Goal: Register for event/course: Sign up to attend an event or enroll in a course

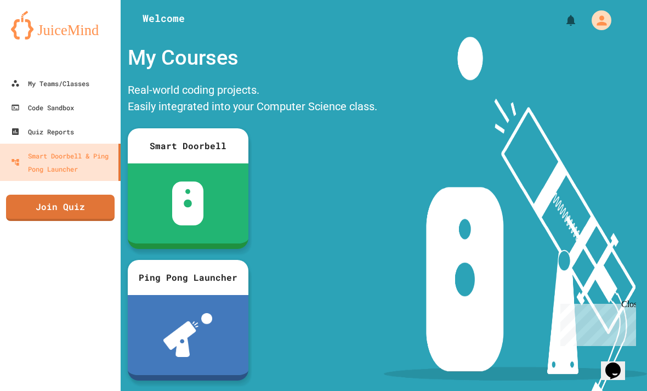
click at [78, 200] on link "Join Quiz" at bounding box center [60, 208] width 109 height 26
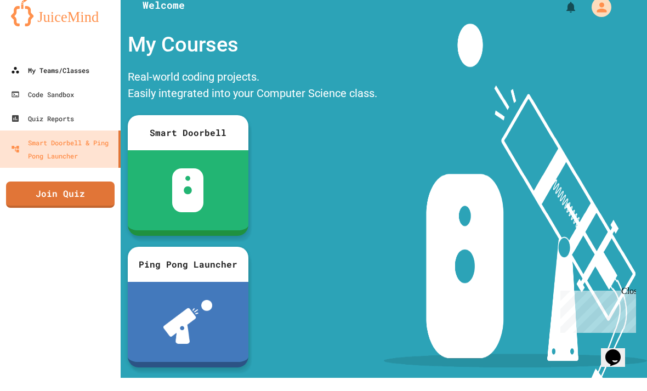
click at [89, 79] on link "My Teams/Classes" at bounding box center [60, 83] width 121 height 24
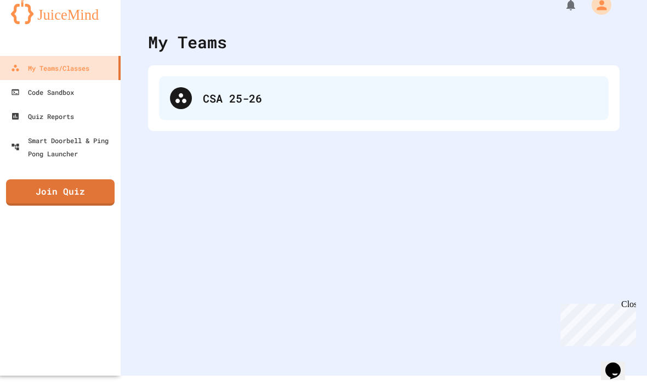
click at [335, 112] on div "CSA 25-26" at bounding box center [384, 98] width 450 height 44
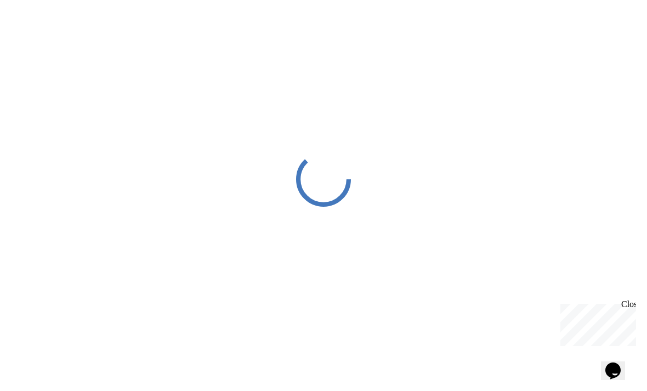
click at [49, 40] on div at bounding box center [323, 179] width 647 height 358
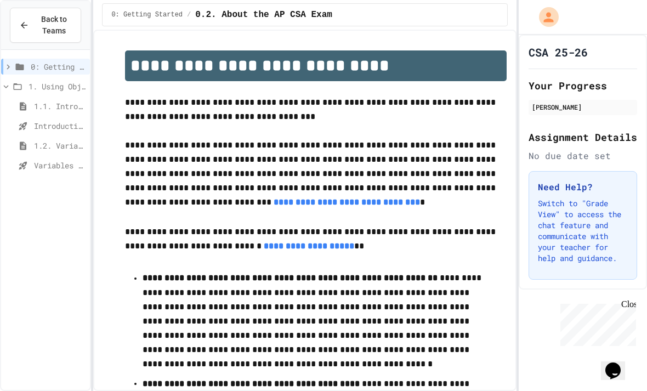
click at [52, 13] on button "Back to Teams" at bounding box center [45, 25] width 71 height 35
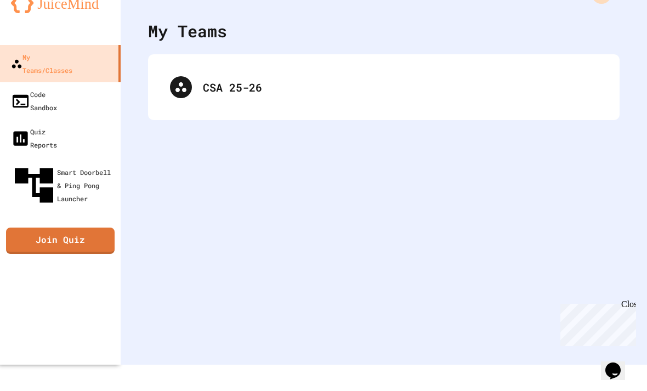
scroll to position [35, 0]
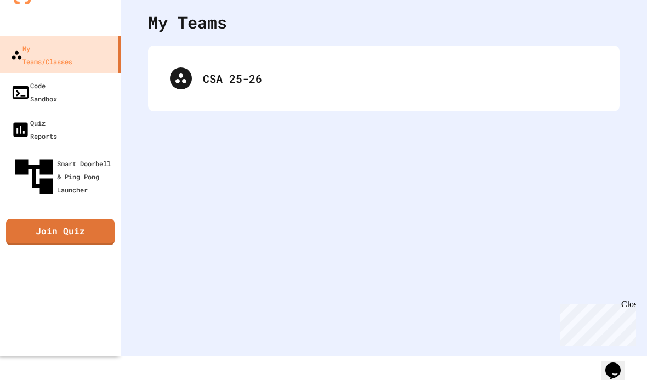
click at [549, 41] on div "My Teams CSA 25-26" at bounding box center [384, 160] width 526 height 391
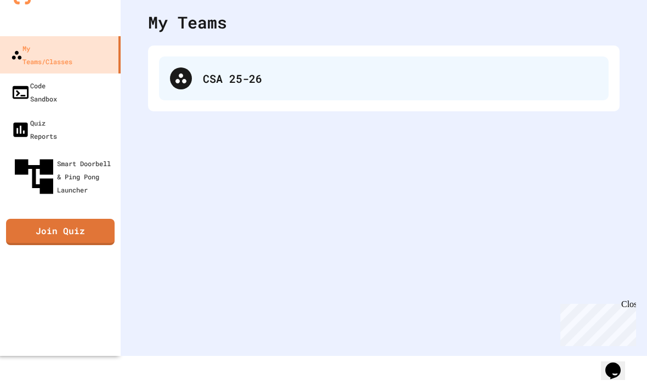
click at [561, 68] on div "CSA 25-26" at bounding box center [384, 78] width 450 height 44
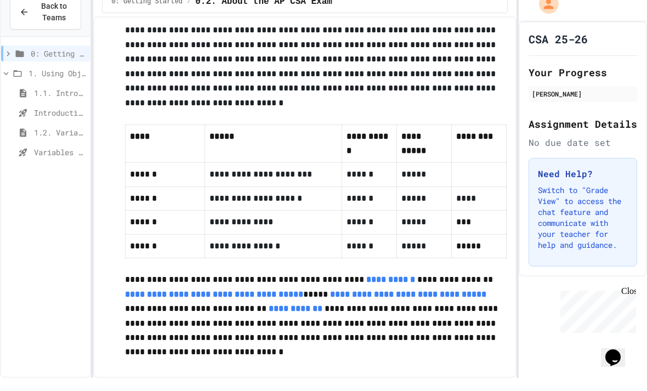
scroll to position [726, 0]
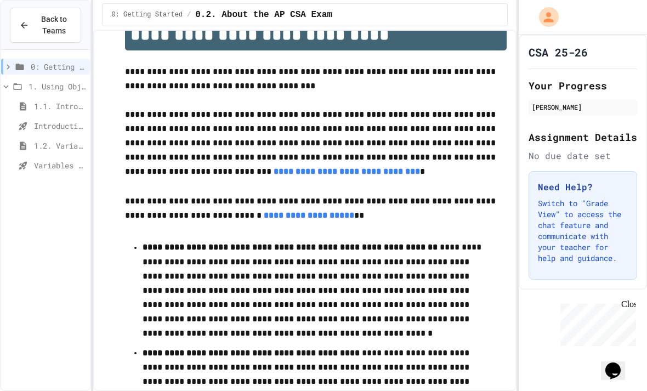
click at [60, 20] on span "Back to Teams" at bounding box center [54, 25] width 36 height 23
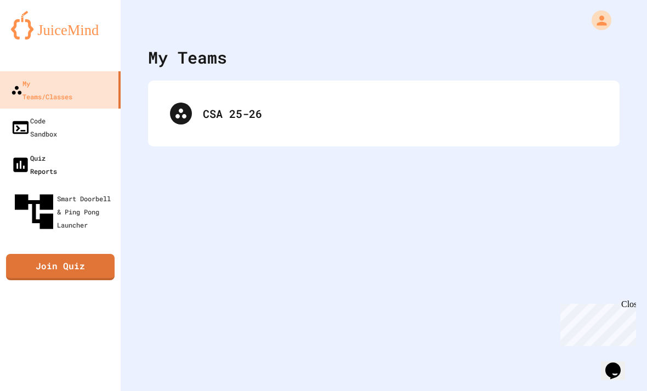
click at [93, 146] on link "Quiz Reports" at bounding box center [60, 164] width 121 height 37
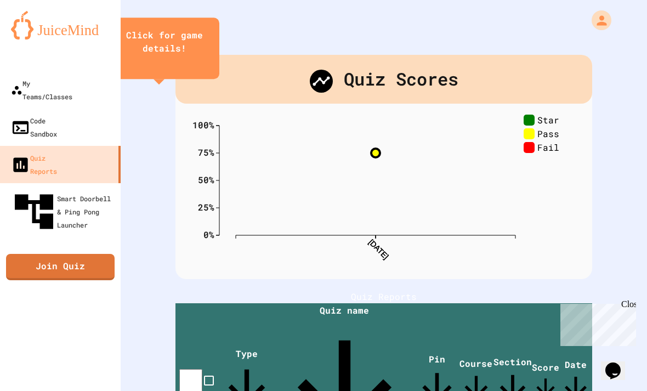
click at [595, 24] on icon "My Account" at bounding box center [601, 20] width 15 height 15
click at [41, 390] on div at bounding box center [323, 391] width 647 height 0
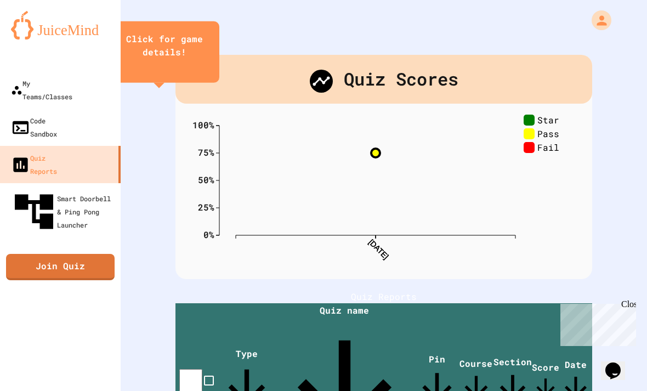
click at [52, 114] on div "Code Sandbox" at bounding box center [34, 127] width 46 height 26
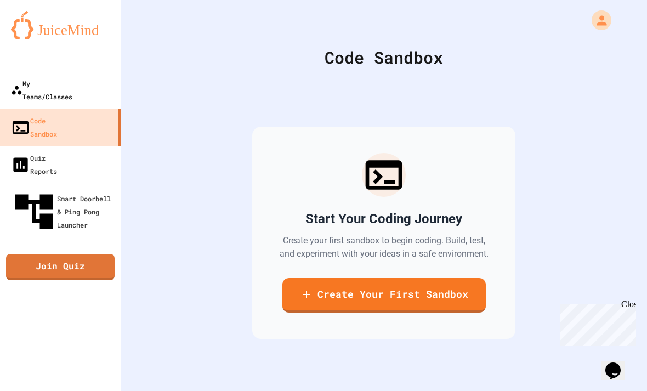
click at [61, 88] on div "My Teams/Classes" at bounding box center [41, 90] width 61 height 26
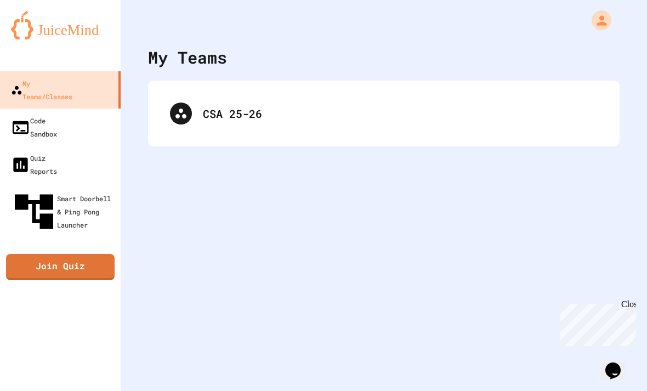
click at [629, 300] on div "Close" at bounding box center [628, 306] width 14 height 14
click at [641, 155] on div "My Teams CSA 25-26" at bounding box center [384, 195] width 526 height 391
click at [556, 53] on div "My Teams" at bounding box center [384, 57] width 472 height 25
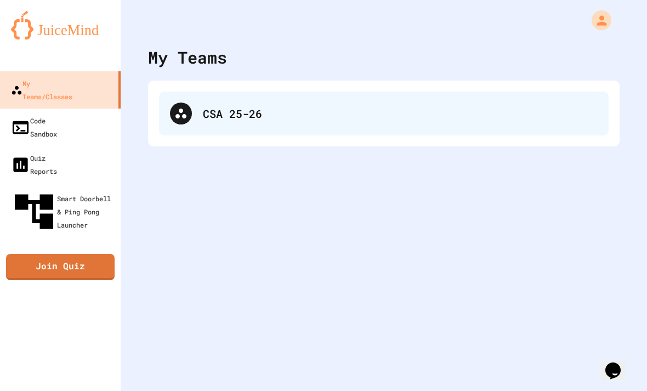
click at [565, 124] on div "CSA 25-26" at bounding box center [384, 114] width 450 height 44
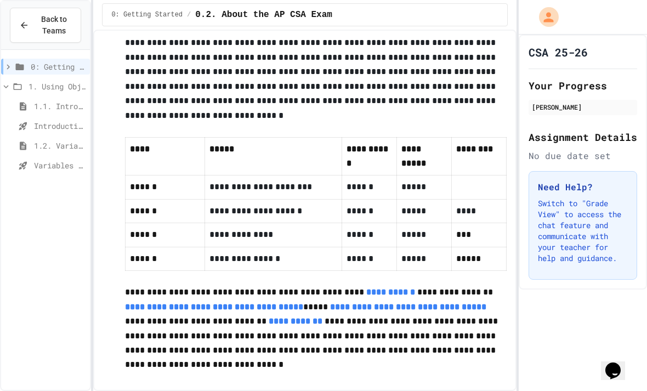
scroll to position [726, 0]
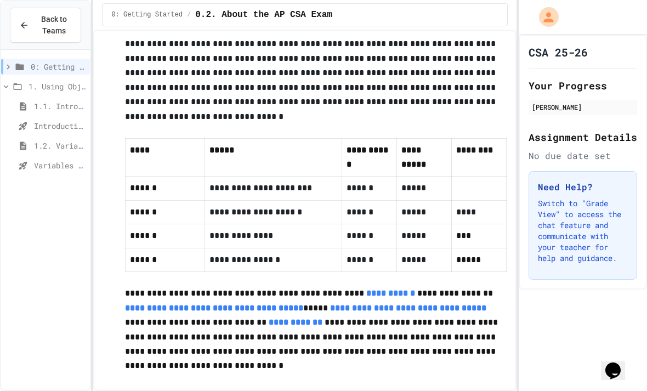
click at [27, 78] on div "1. Using Objects and Methods" at bounding box center [45, 86] width 89 height 16
click at [49, 37] on button "Back to Teams" at bounding box center [45, 25] width 71 height 35
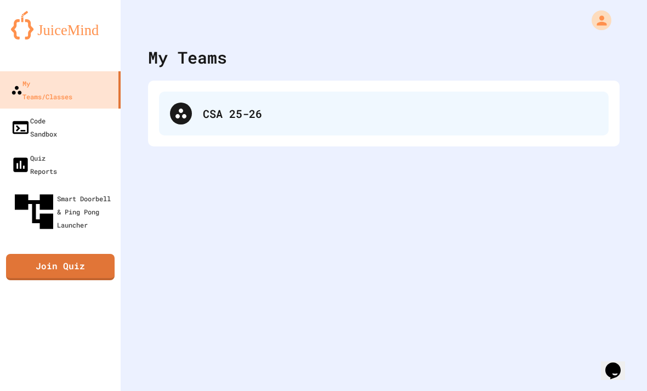
click at [555, 111] on div "CSA 25-26" at bounding box center [400, 113] width 395 height 16
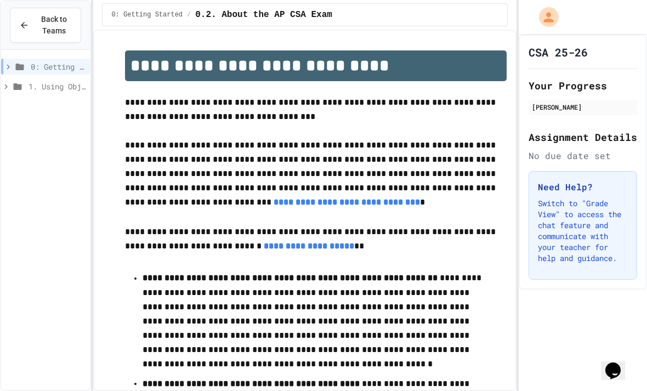
scroll to position [31, 0]
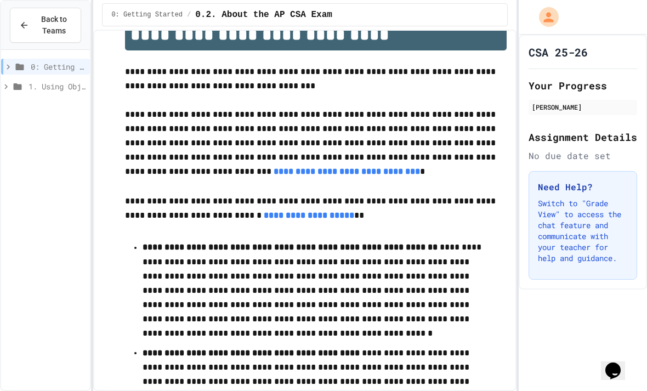
click at [8, 82] on icon at bounding box center [6, 87] width 10 height 10
click at [11, 62] on icon at bounding box center [8, 67] width 10 height 10
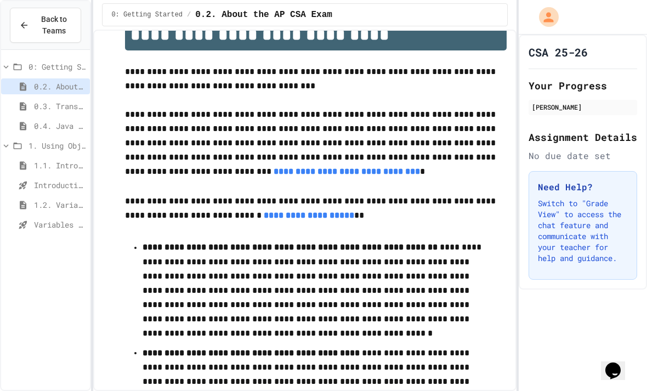
click at [39, 219] on span "Variables and Data Types - Quiz" at bounding box center [60, 225] width 52 height 12
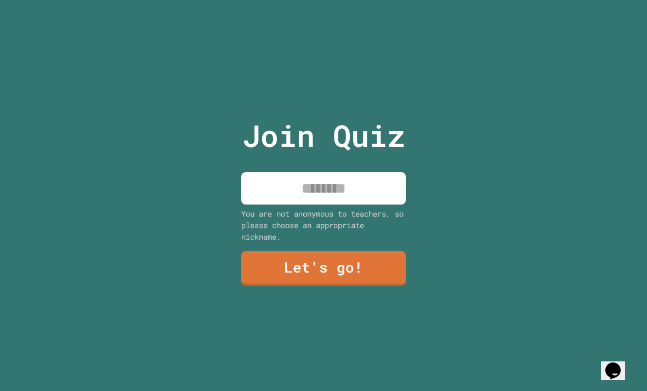
click at [359, 205] on input at bounding box center [323, 188] width 164 height 32
type input "****"
click at [368, 276] on link "Let's go!" at bounding box center [323, 268] width 164 height 35
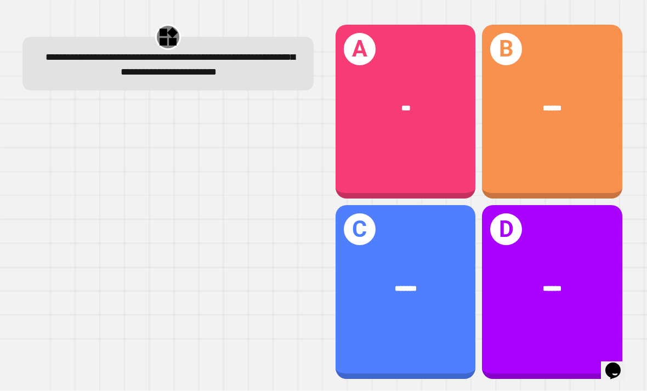
click at [599, 179] on div "B ******" at bounding box center [552, 112] width 140 height 174
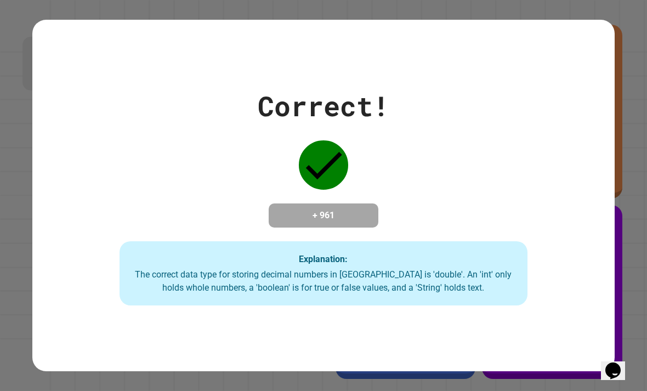
click at [626, 270] on div "Correct! + 961 Explanation: The correct data type for storing decimal numbers i…" at bounding box center [323, 195] width 647 height 391
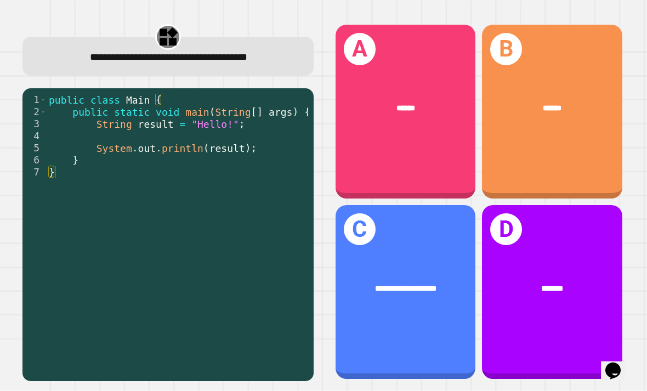
click at [389, 130] on div "******" at bounding box center [406, 108] width 140 height 43
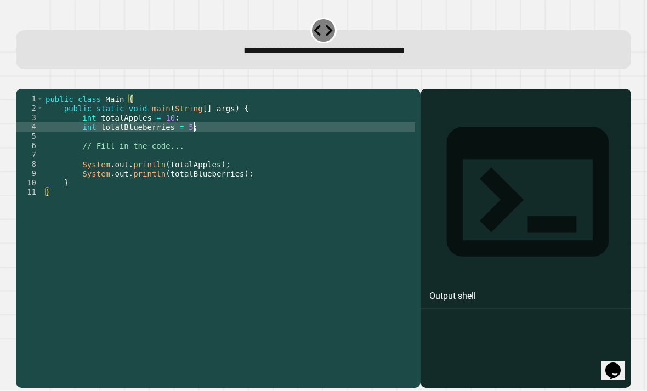
click at [192, 141] on div "public class Main { public static void main ( String [ ] args ) { int totalAppl…" at bounding box center [229, 252] width 372 height 317
type textarea "**********"
click at [21, 79] on icon "button" at bounding box center [21, 79] width 0 height 0
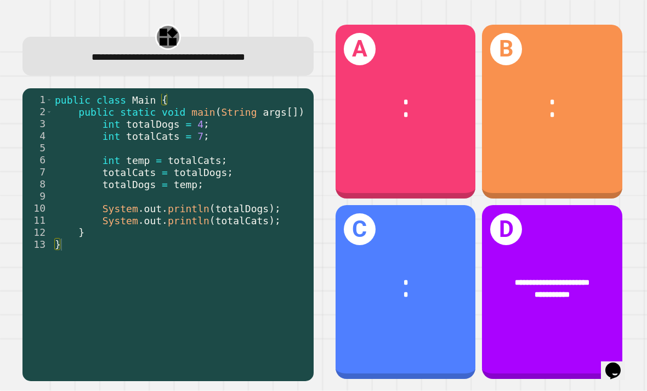
click at [418, 289] on div "*" at bounding box center [405, 283] width 109 height 12
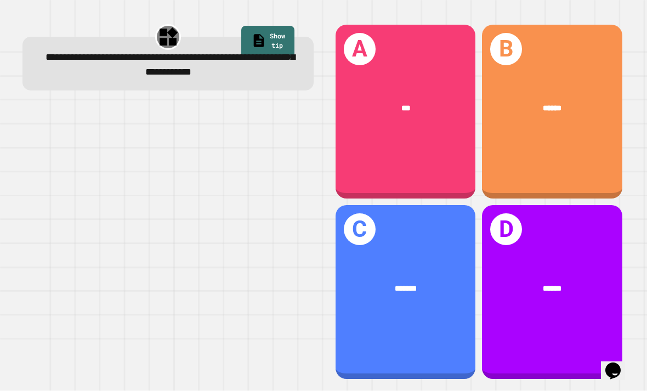
click at [425, 296] on div "*******" at bounding box center [405, 289] width 109 height 12
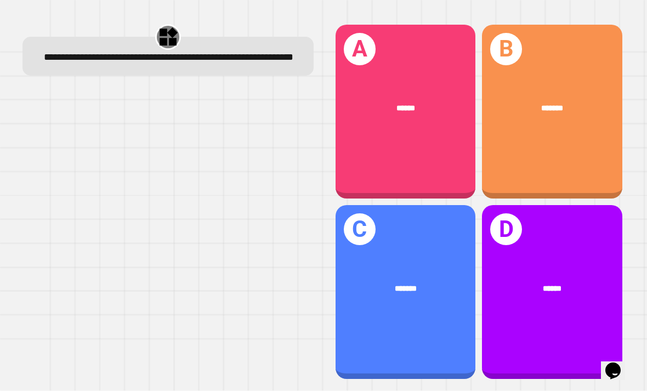
click at [392, 108] on div "******" at bounding box center [406, 108] width 140 height 43
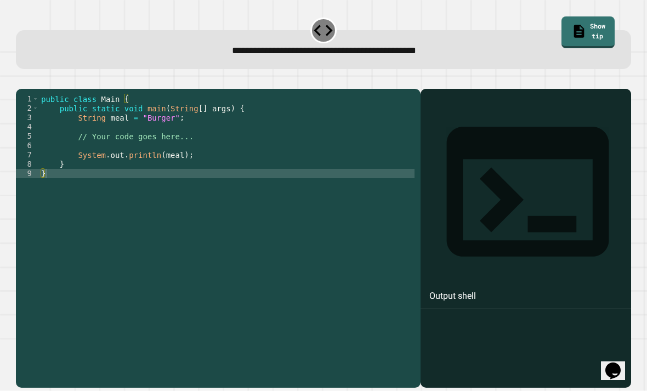
click at [170, 140] on div "public class Main { public static void main ( String [ ] args ) { String meal =…" at bounding box center [227, 252] width 376 height 317
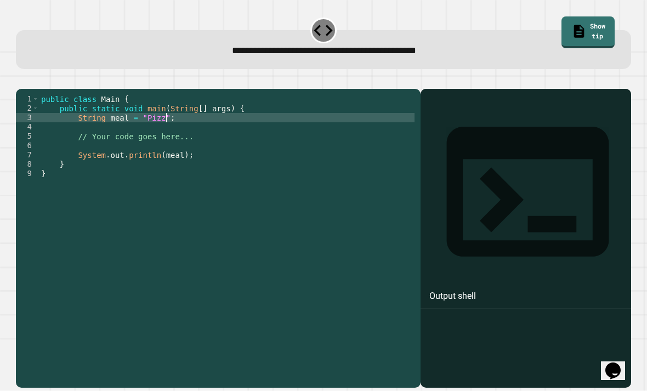
scroll to position [0, 9]
type textarea "**********"
click at [21, 79] on icon "button" at bounding box center [21, 79] width 0 height 0
